Goal: Information Seeking & Learning: Find specific fact

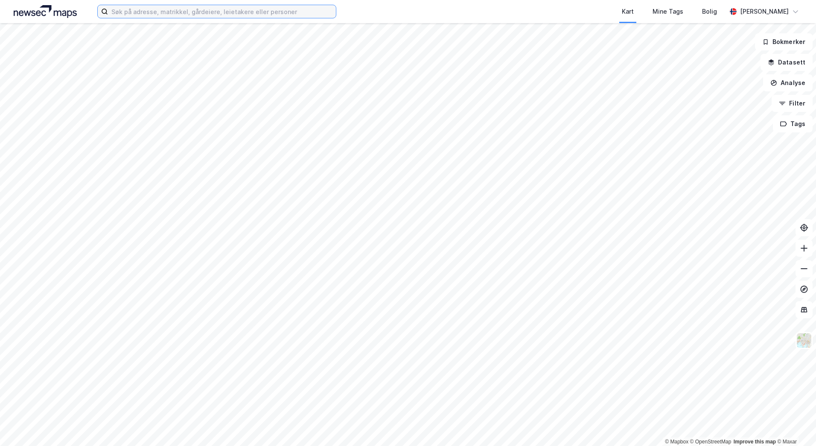
click at [163, 13] on input at bounding box center [222, 11] width 228 height 13
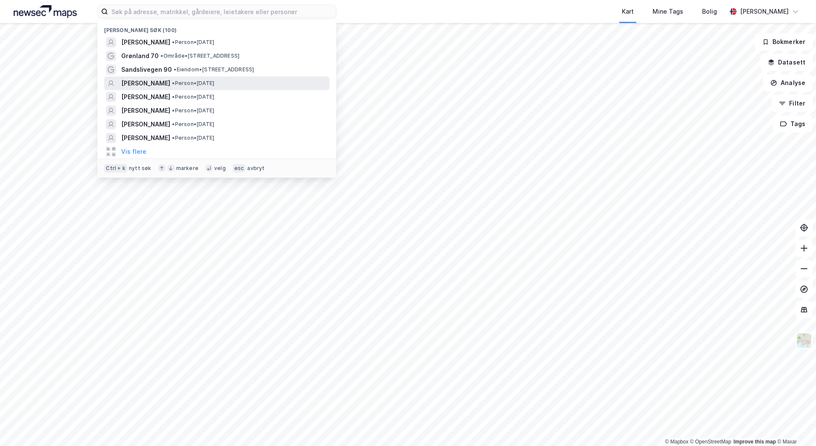
click at [157, 82] on span "[PERSON_NAME]" at bounding box center [145, 83] width 49 height 10
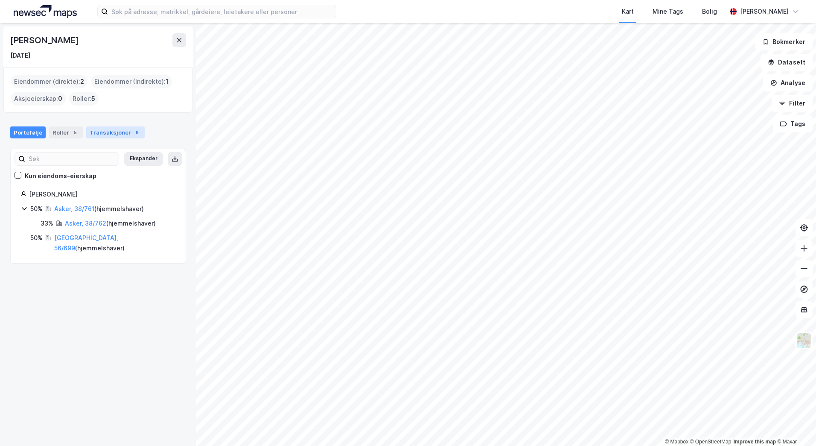
click at [102, 127] on div "Transaksjoner 8" at bounding box center [115, 132] width 58 height 12
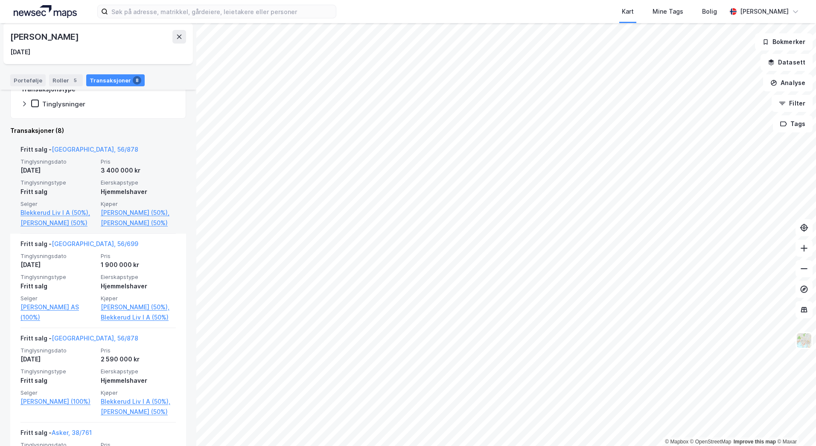
scroll to position [171, 0]
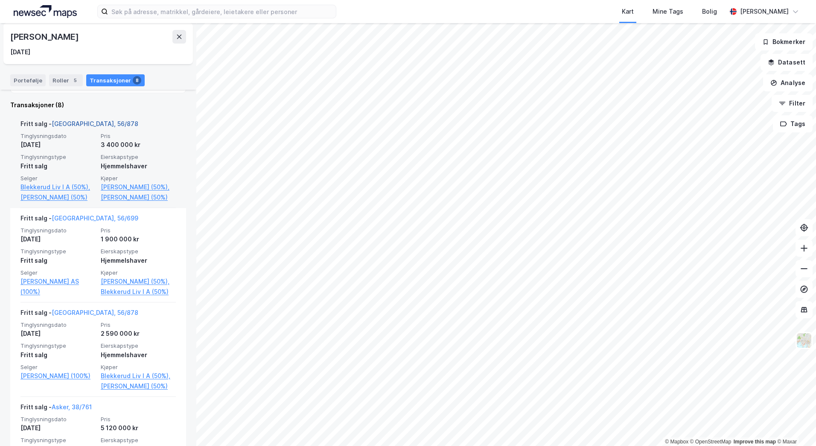
click at [68, 122] on link "[GEOGRAPHIC_DATA], 56/878" at bounding box center [95, 123] width 87 height 7
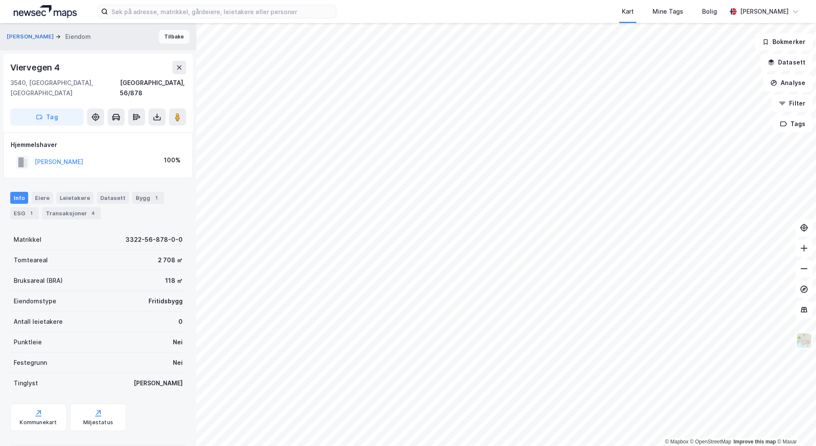
click at [164, 35] on button "Tilbake" at bounding box center [174, 37] width 31 height 14
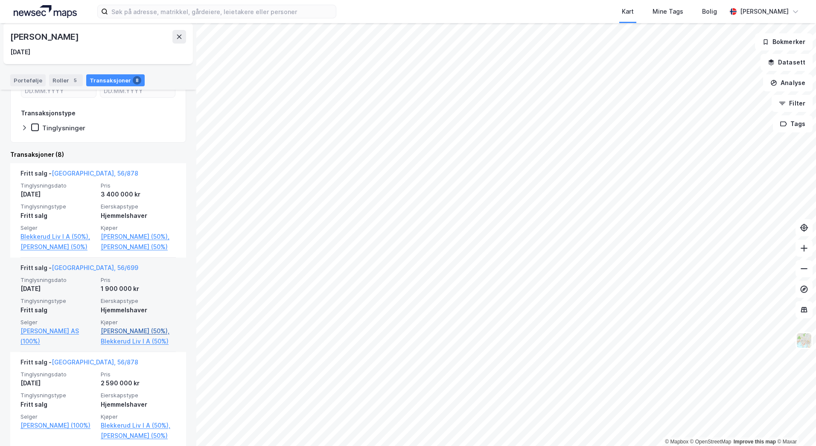
scroll to position [128, 0]
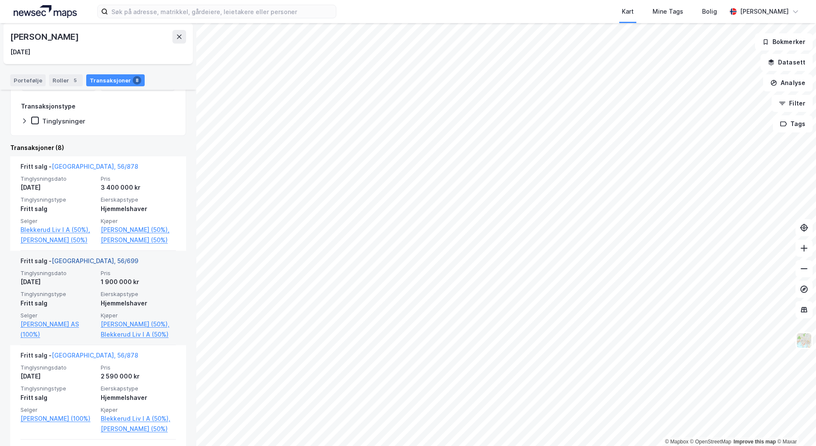
click at [72, 264] on link "[GEOGRAPHIC_DATA], 56/699" at bounding box center [95, 260] width 87 height 7
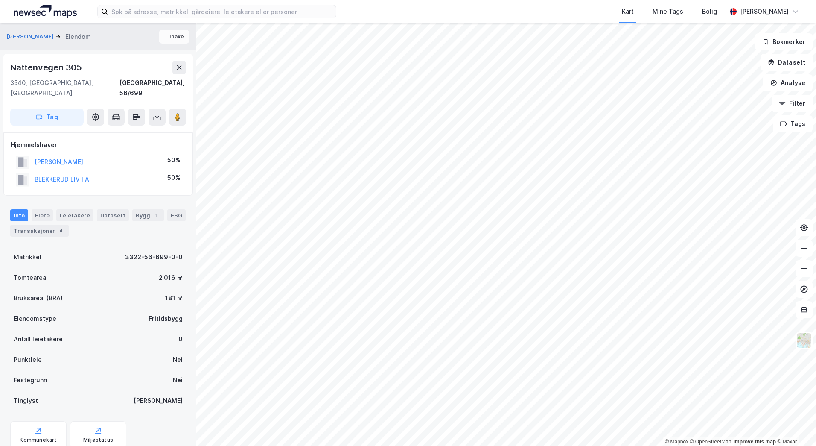
click at [165, 40] on button "Tilbake" at bounding box center [174, 37] width 31 height 14
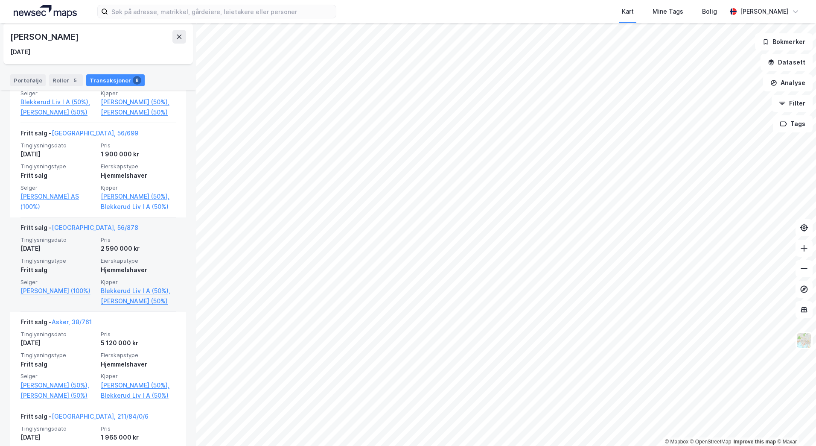
scroll to position [299, 0]
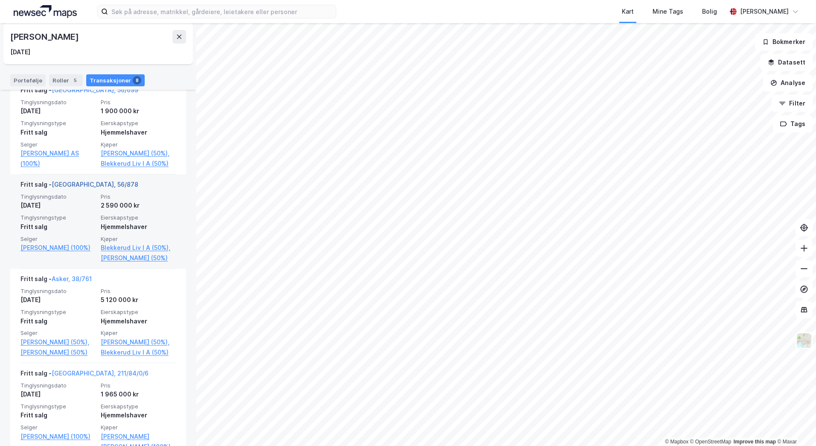
click at [76, 188] on link "[GEOGRAPHIC_DATA], 56/878" at bounding box center [95, 184] width 87 height 7
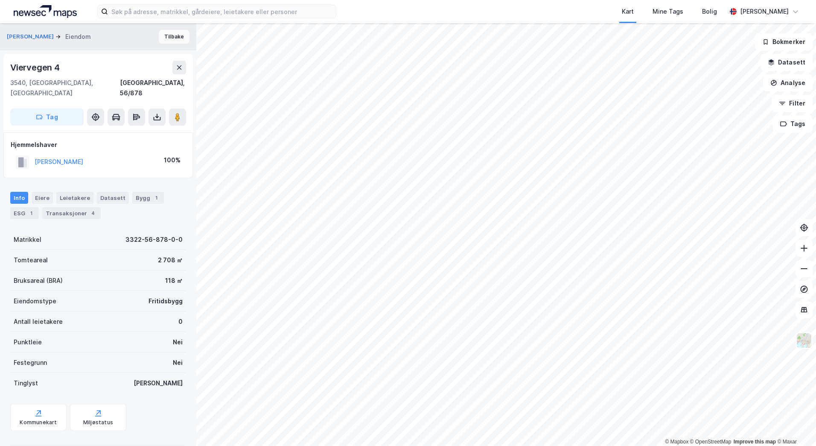
click at [166, 43] on button "Tilbake" at bounding box center [174, 37] width 31 height 14
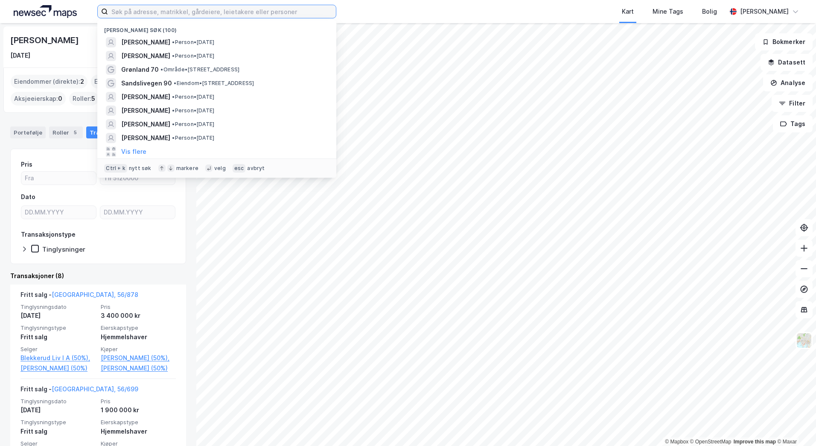
click at [164, 13] on input at bounding box center [222, 11] width 228 height 13
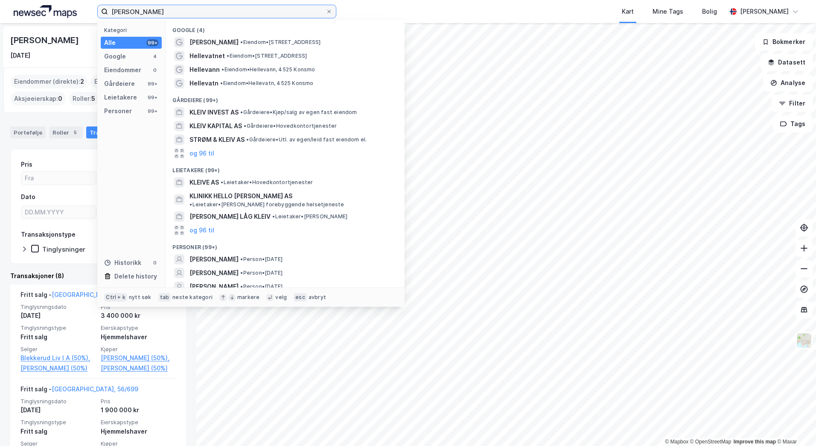
click at [152, 14] on input "[PERSON_NAME]" at bounding box center [217, 11] width 218 height 13
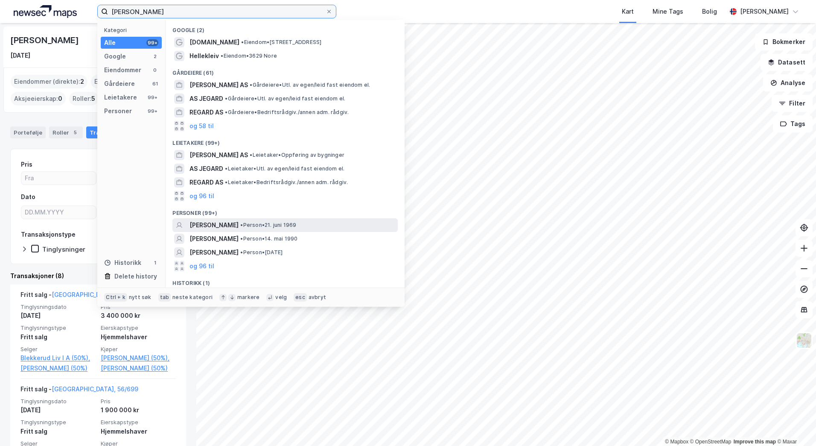
type input "[PERSON_NAME]"
click at [221, 227] on span "[PERSON_NAME]" at bounding box center [214, 225] width 49 height 10
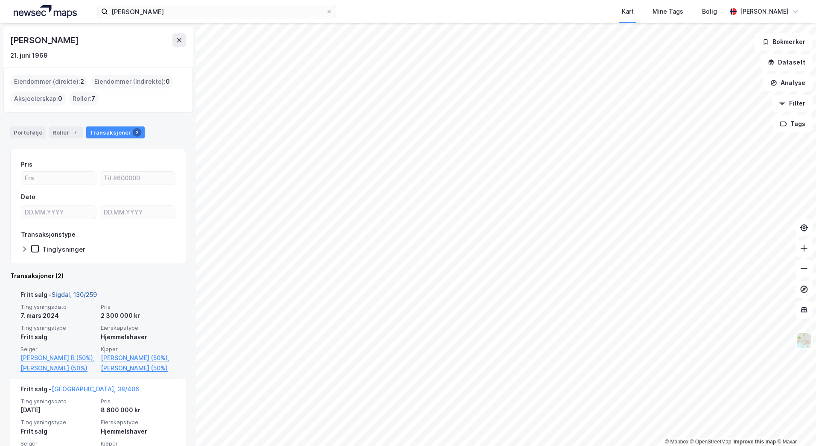
click at [68, 295] on link "Sigdal, 130/259" at bounding box center [74, 294] width 45 height 7
